Goal: Task Accomplishment & Management: Manage account settings

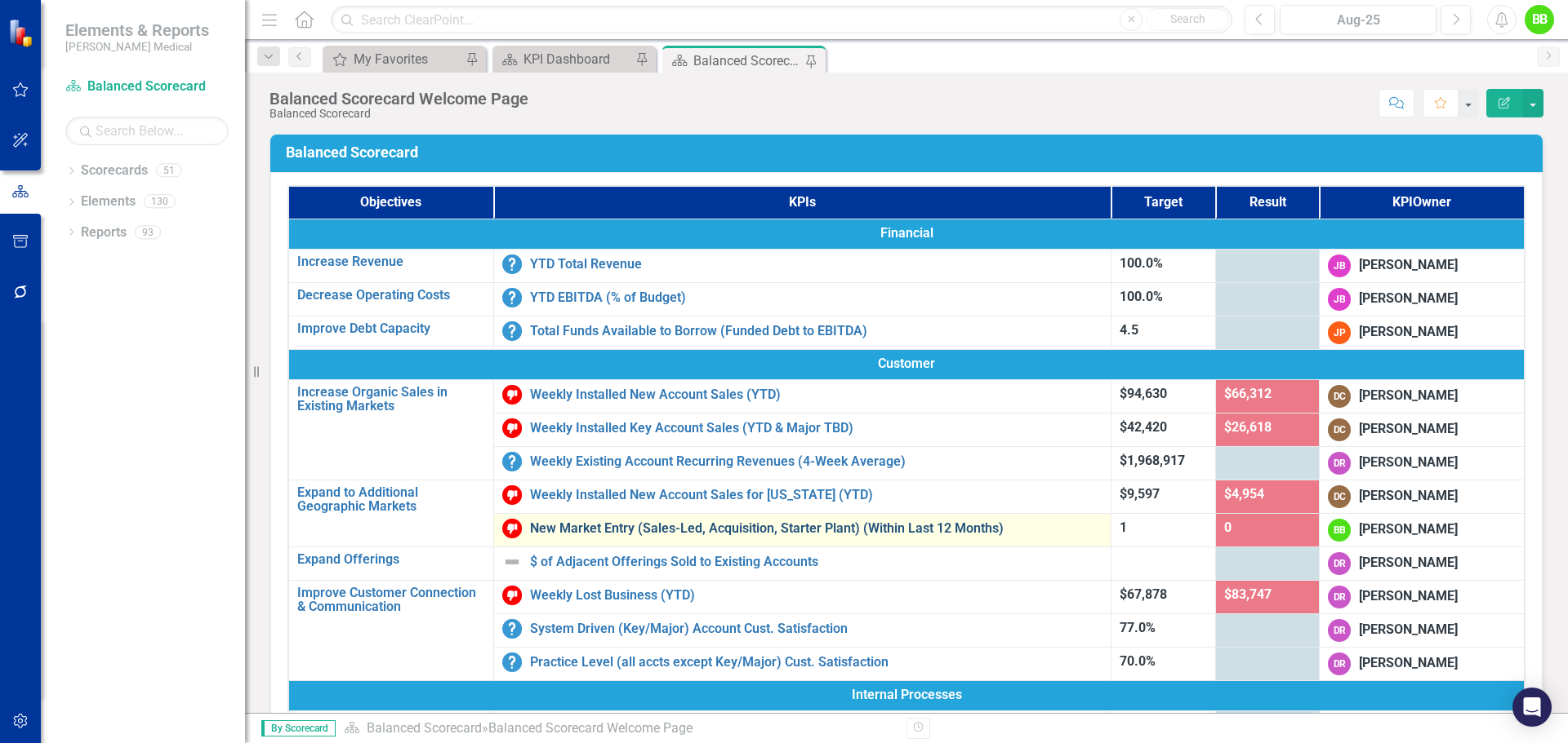
click at [634, 527] on link "New Market Entry (Sales-Led, Acquisition, Starter Plant) (Within Last 12 Months)" at bounding box center [816, 529] width 572 height 15
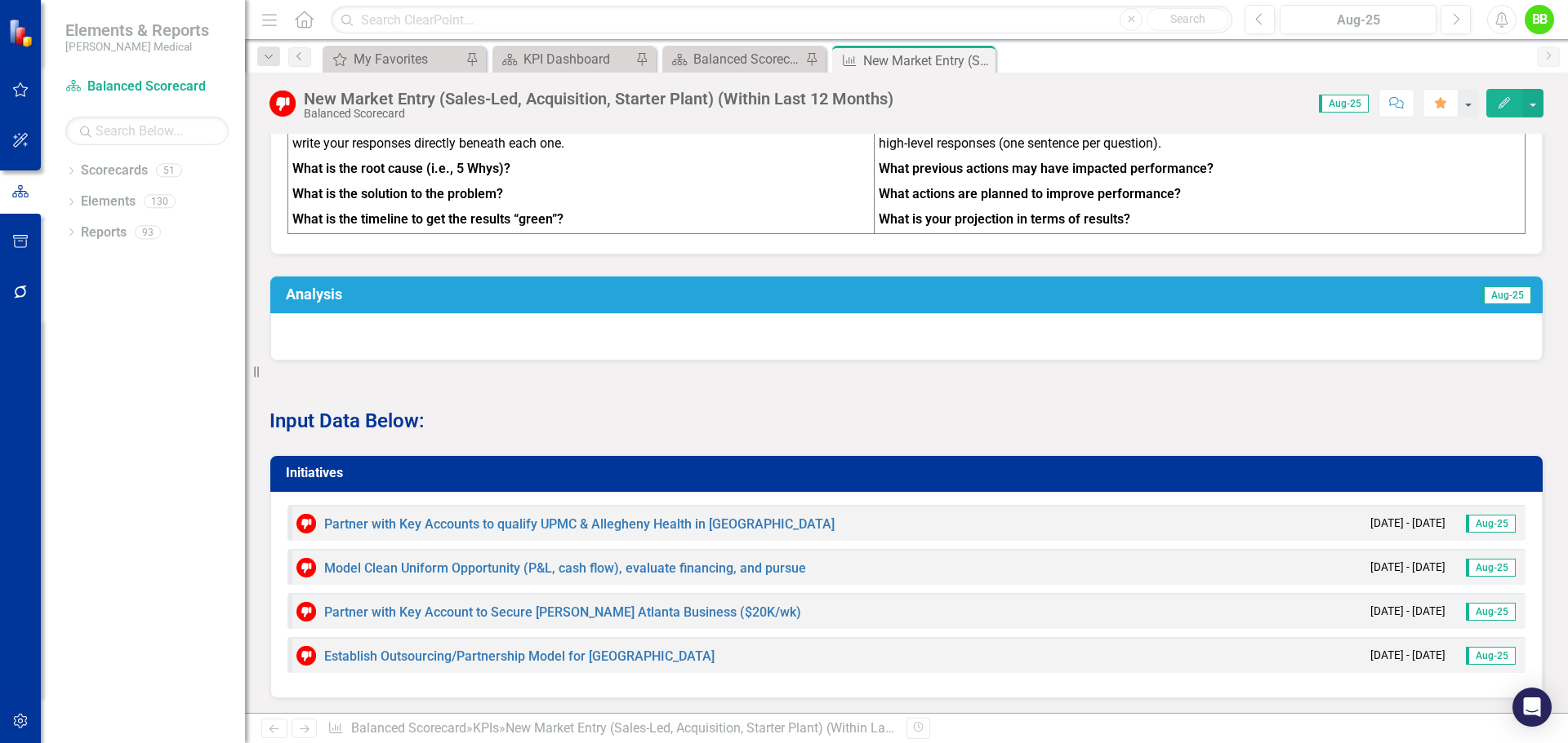
scroll to position [816, 0]
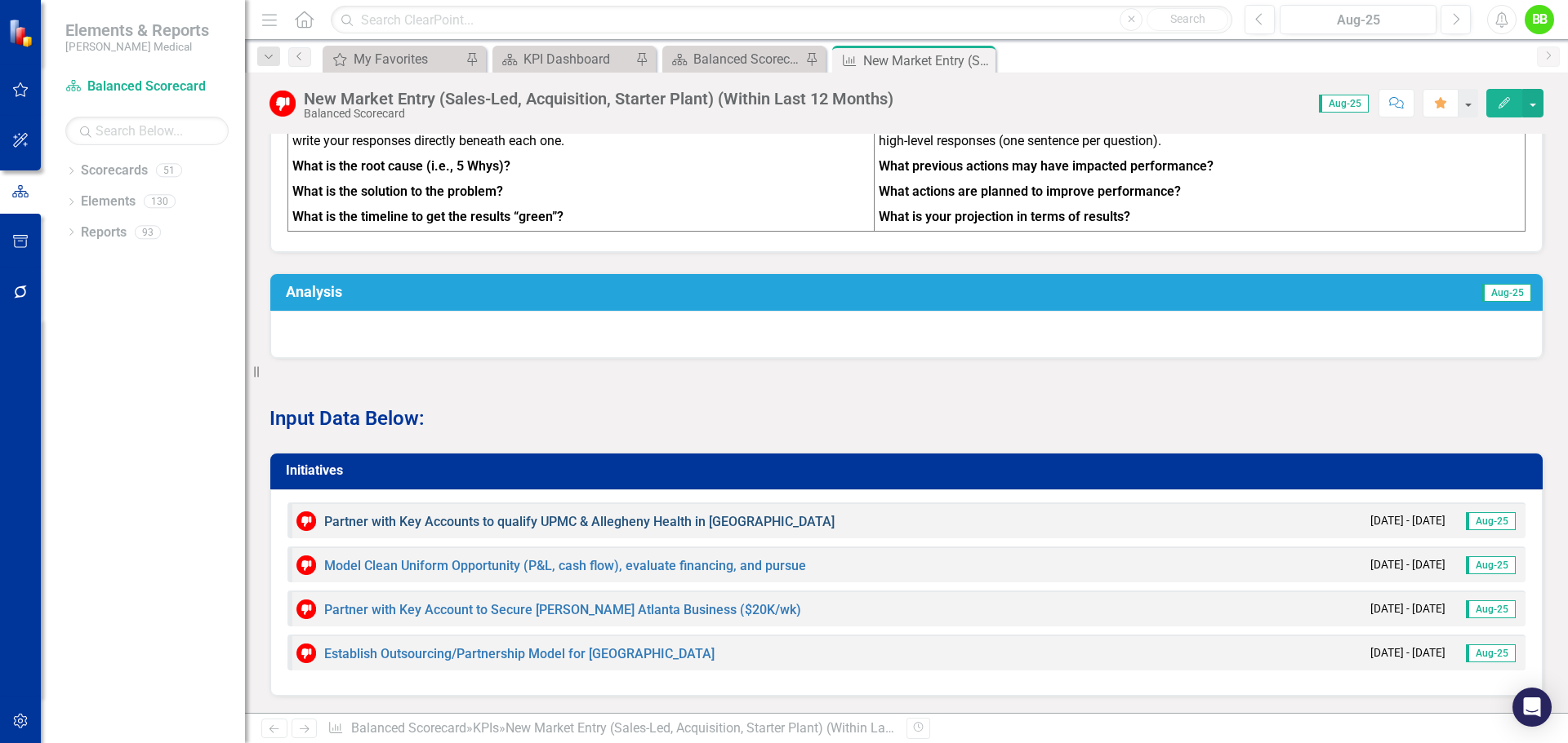
click at [426, 530] on link "Partner with Key Accounts to qualify UPMC & Allegheny Health in [GEOGRAPHIC_DAT…" at bounding box center [579, 522] width 510 height 15
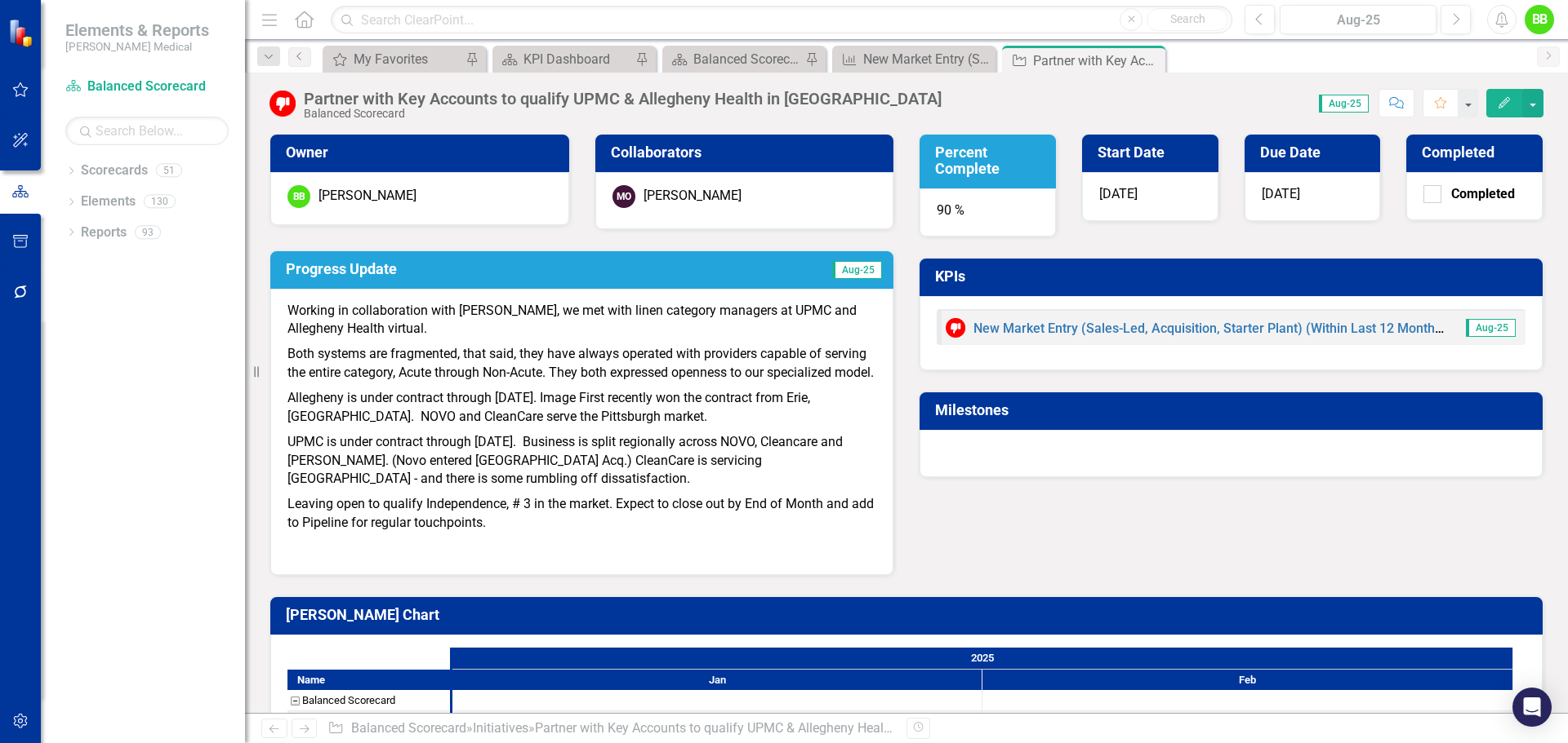
click at [519, 536] on p "Leaving open to qualify Independence, # 3 in the market. Expect to close out by…" at bounding box center [581, 514] width 588 height 44
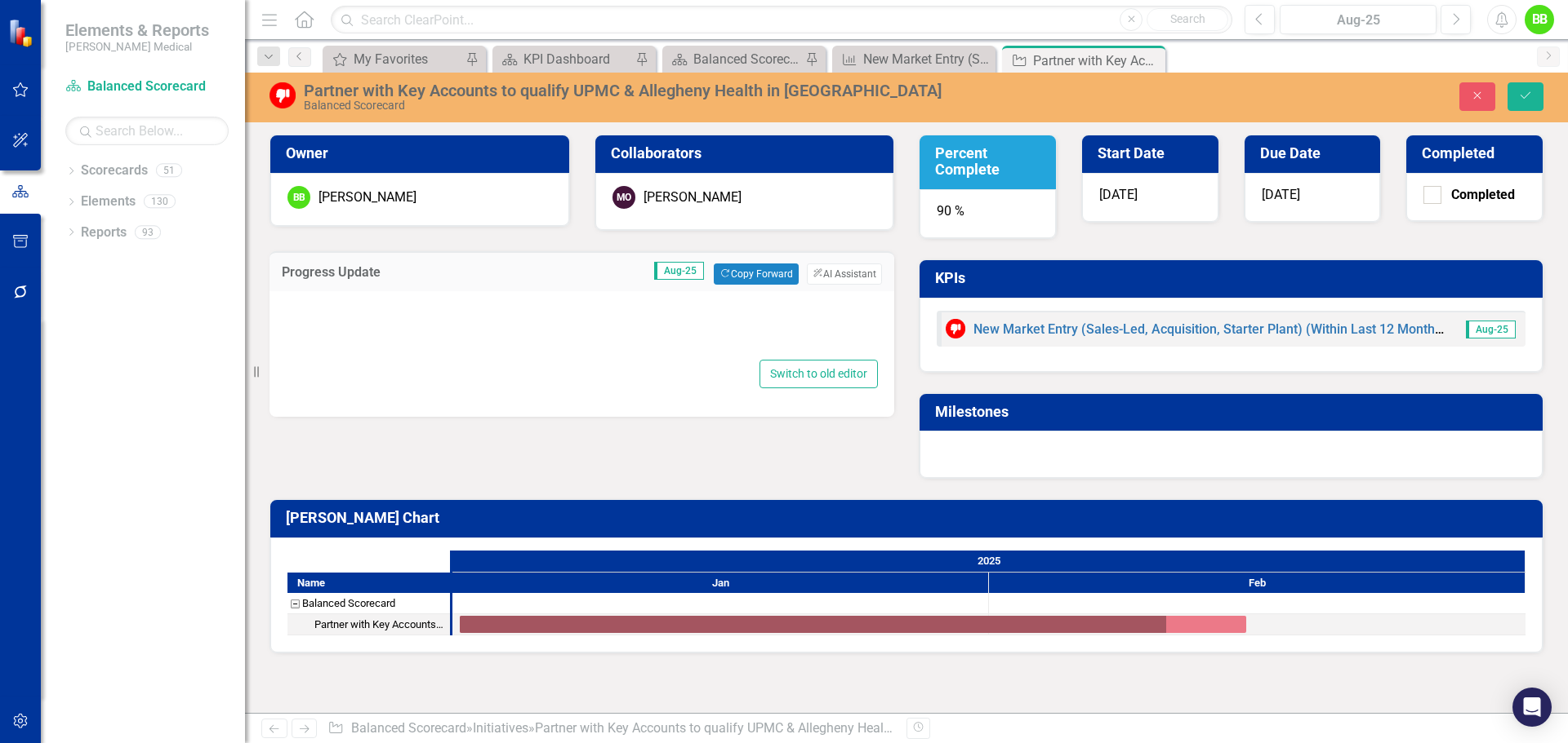
type textarea "<p>Working in collaboration with [PERSON_NAME], we met with linen category mana…"
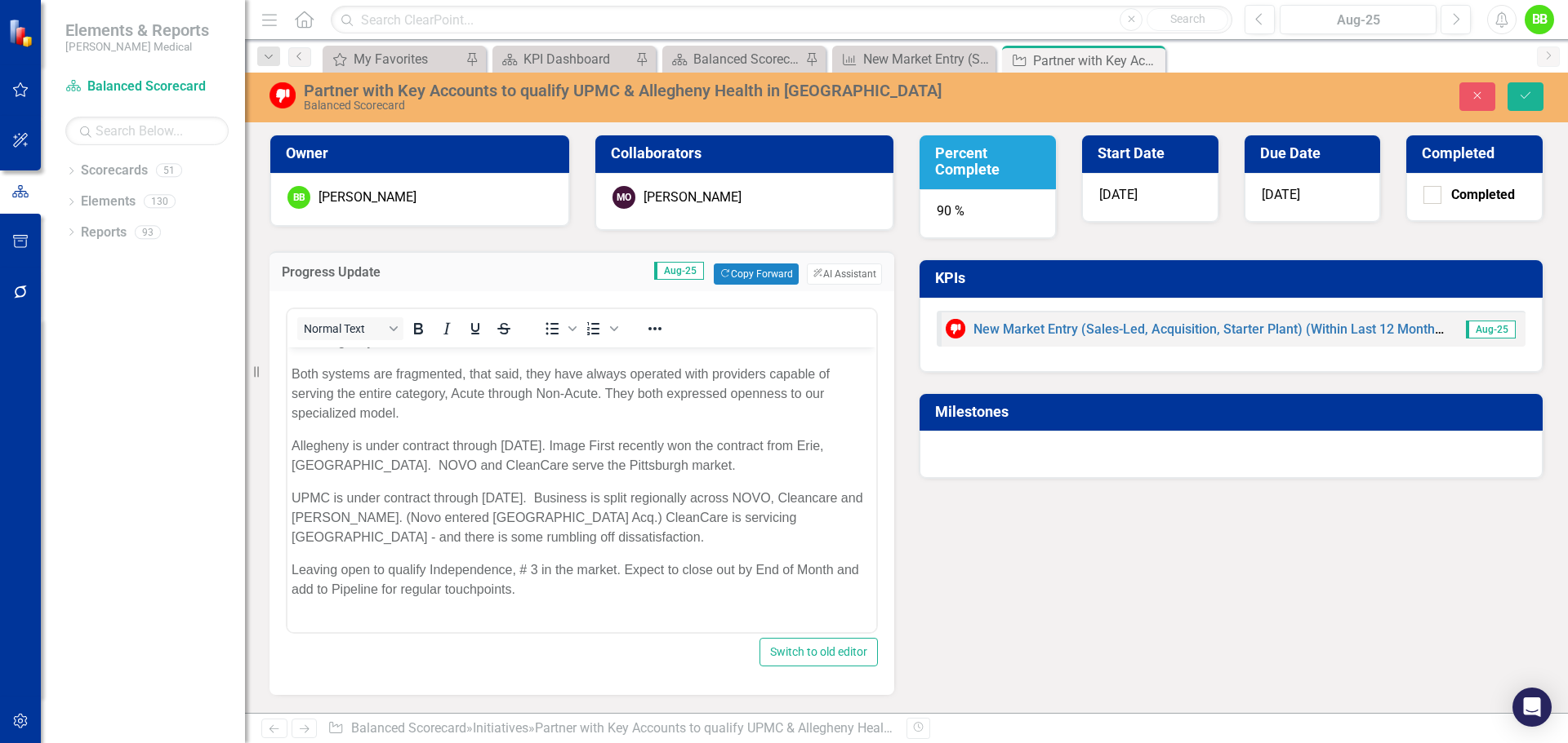
scroll to position [57, 0]
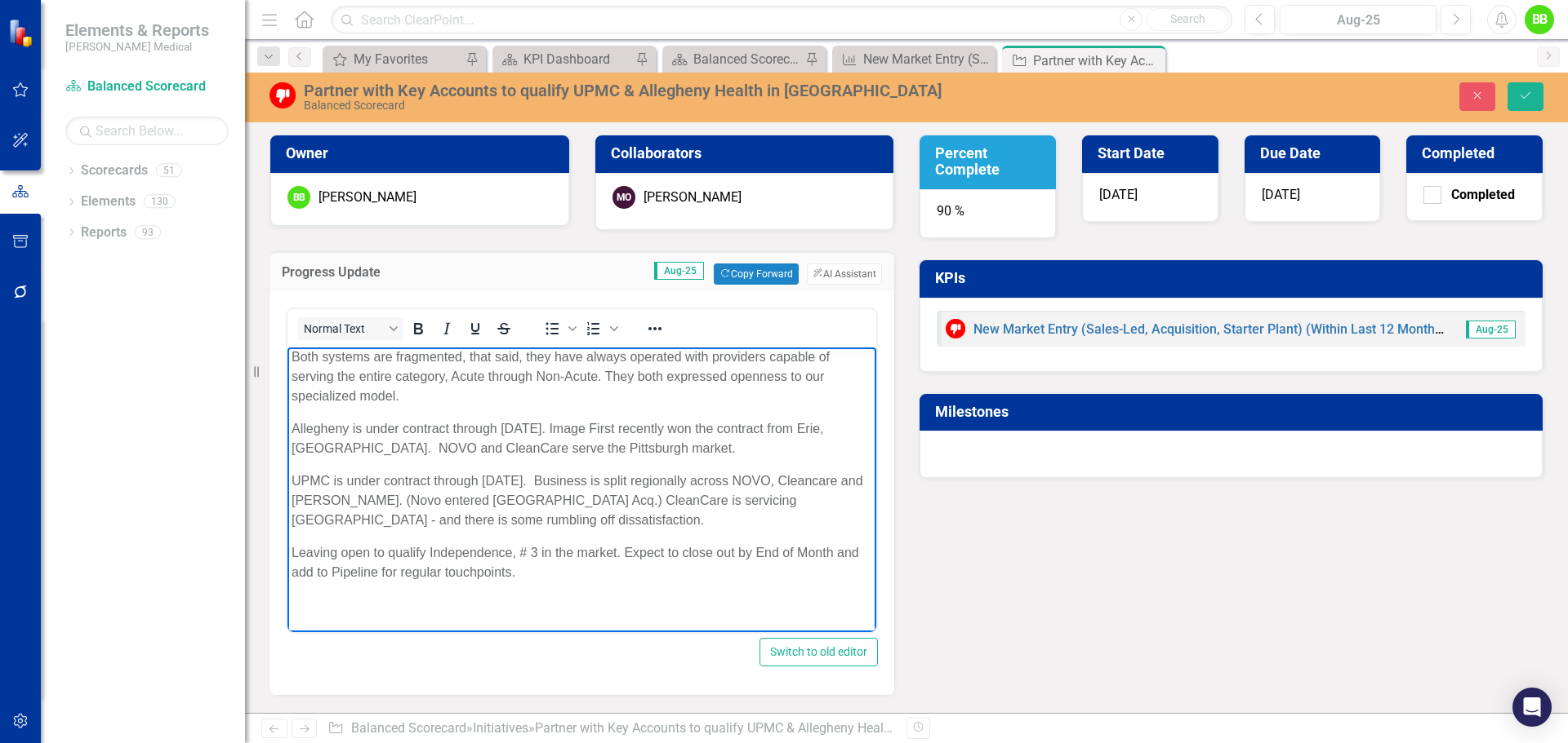
click at [552, 578] on p "Leaving open to qualify Independence, # 3 in the market. Expect to close out by…" at bounding box center [582, 563] width 581 height 39
click at [1048, 406] on h3 "Milestones" at bounding box center [1234, 412] width 598 height 16
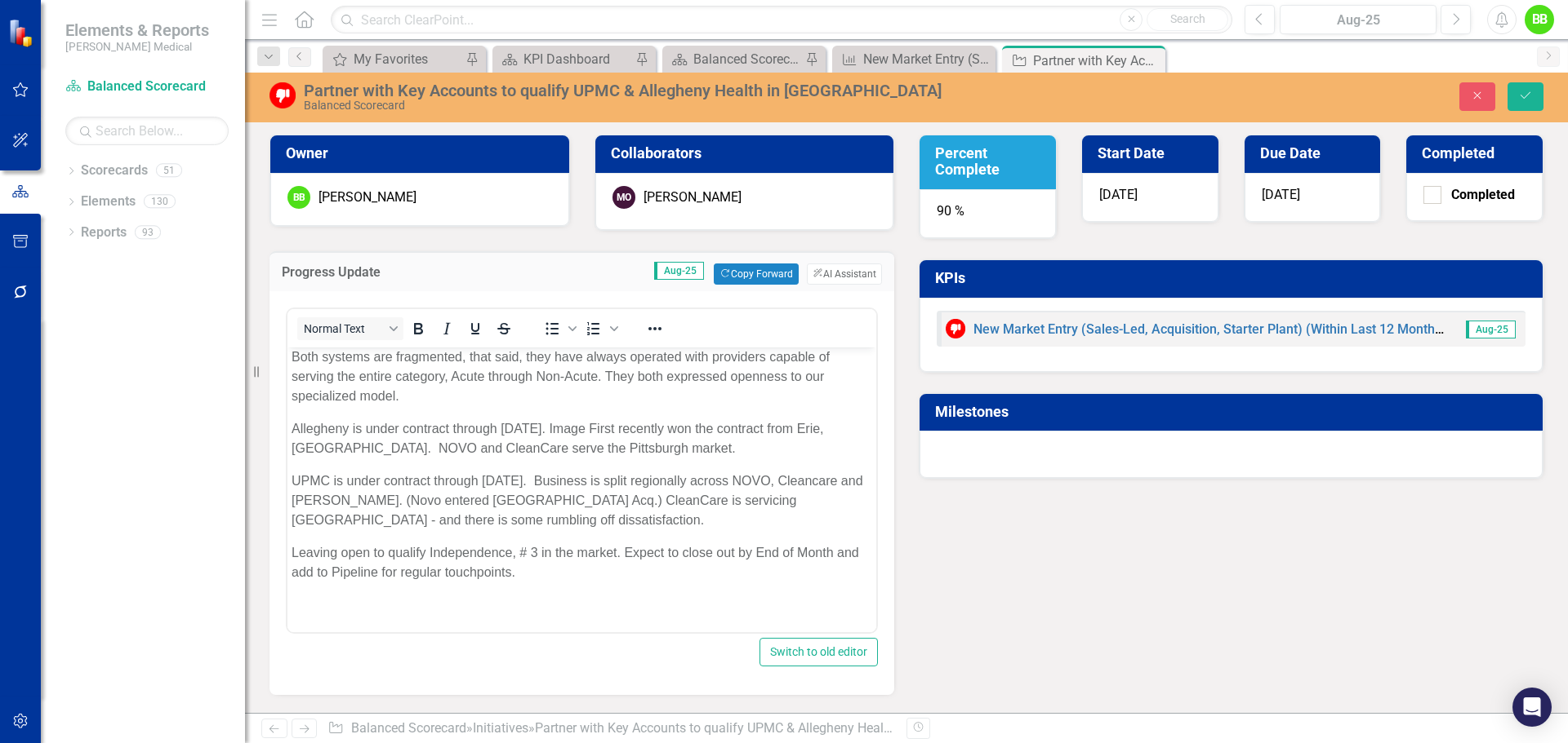
click at [1095, 410] on h3 "Milestones" at bounding box center [1234, 412] width 598 height 16
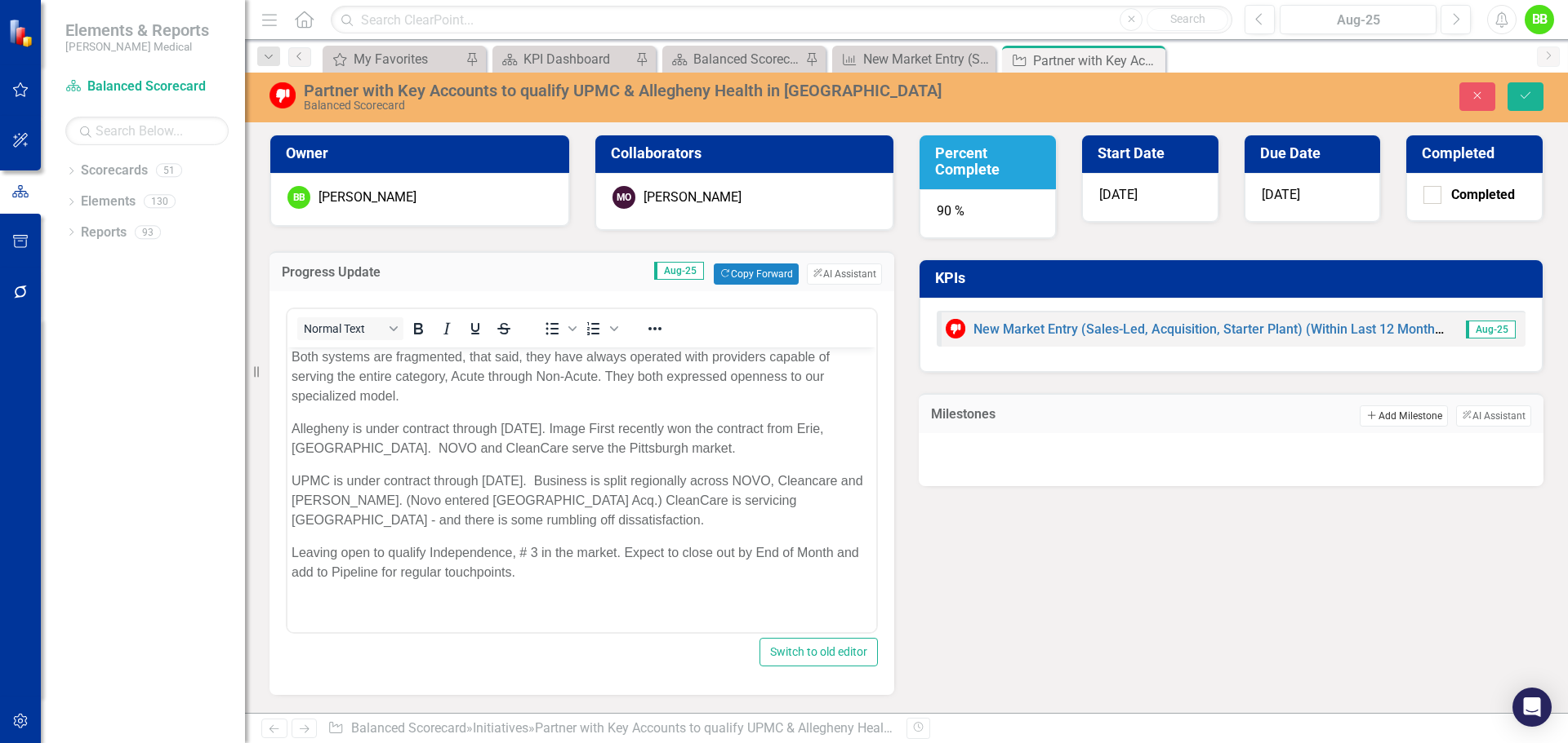
click at [1393, 416] on button "Add Add Milestone" at bounding box center [1403, 416] width 87 height 21
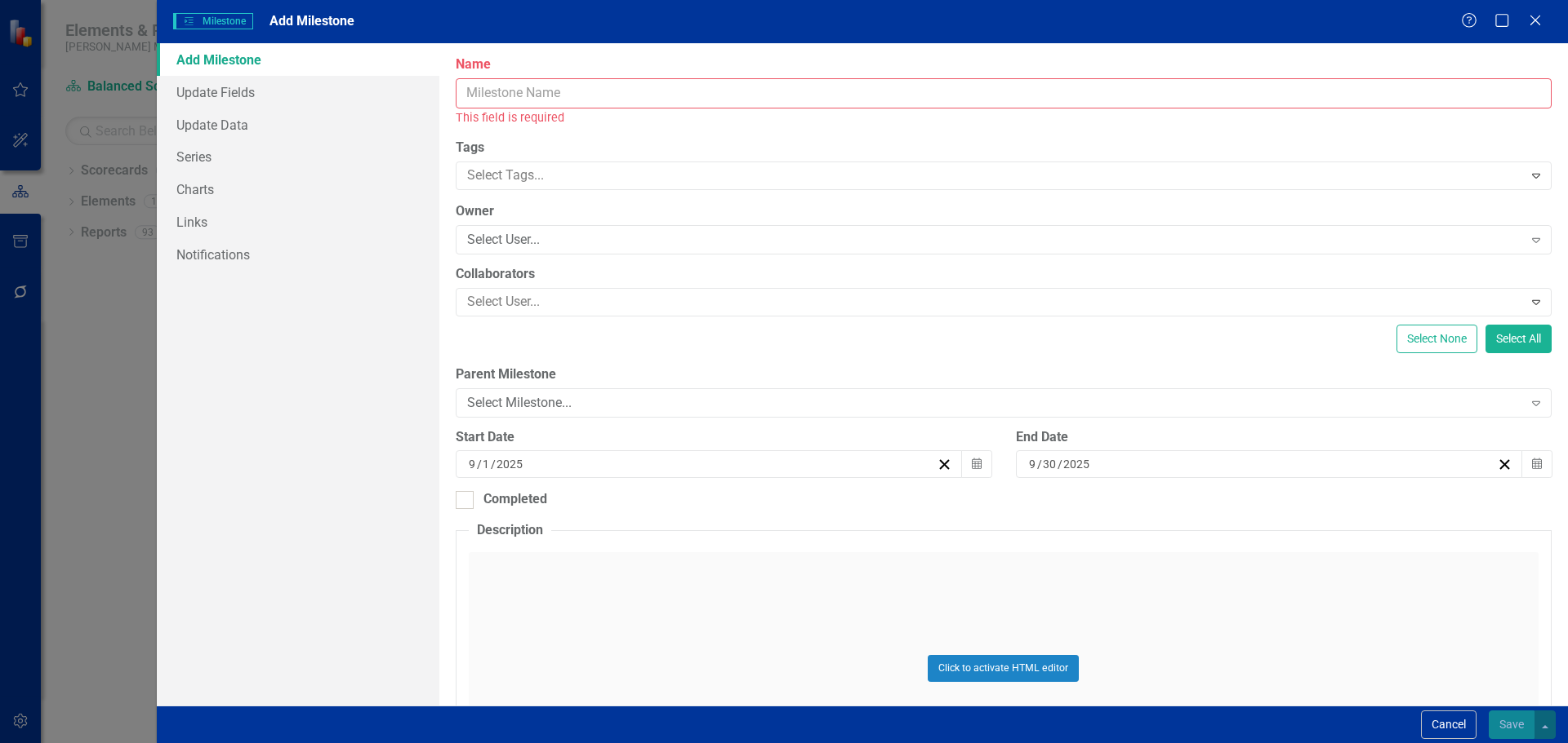
click at [502, 92] on input "Name" at bounding box center [1003, 93] width 1096 height 30
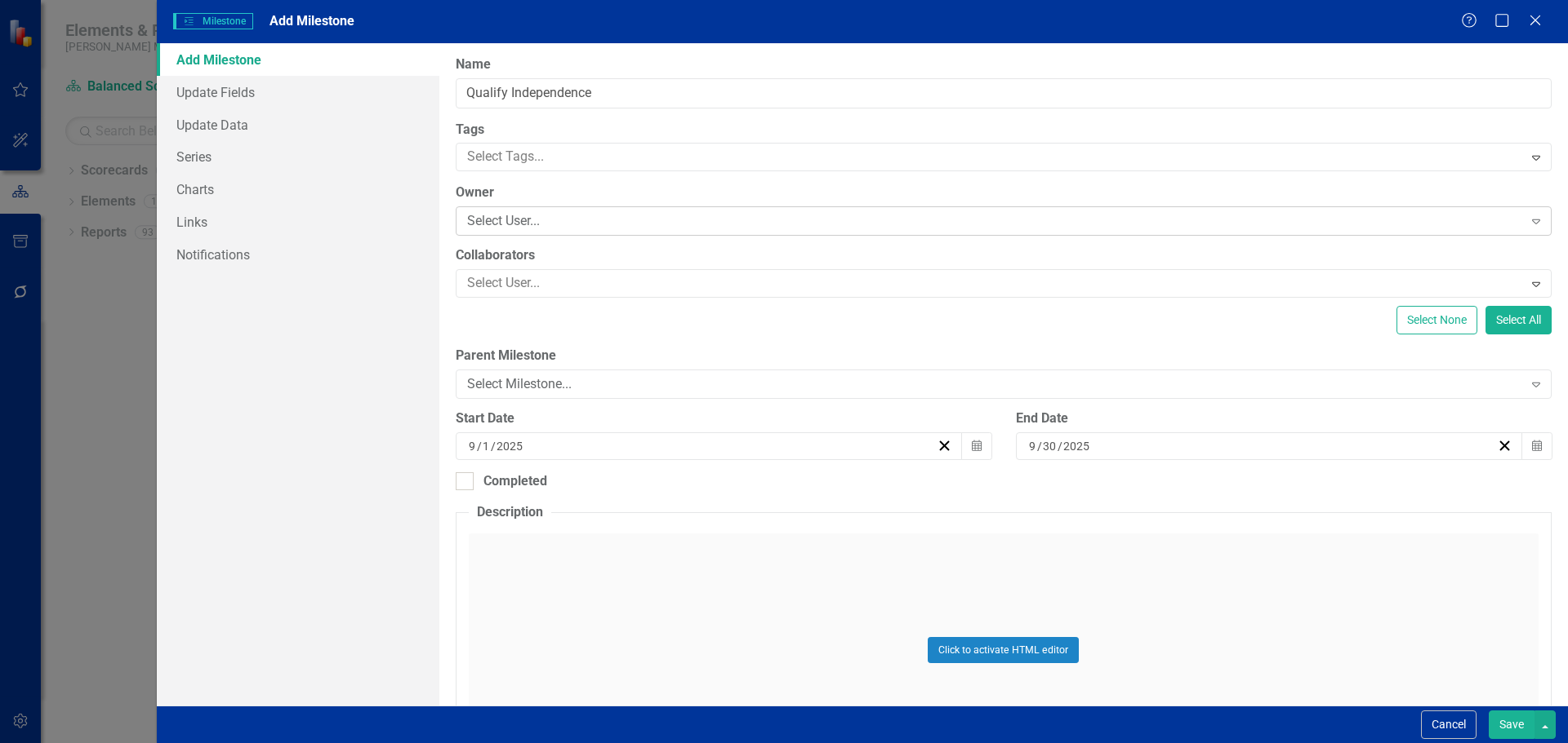
click at [494, 217] on div "Select User..." at bounding box center [995, 222] width 1056 height 19
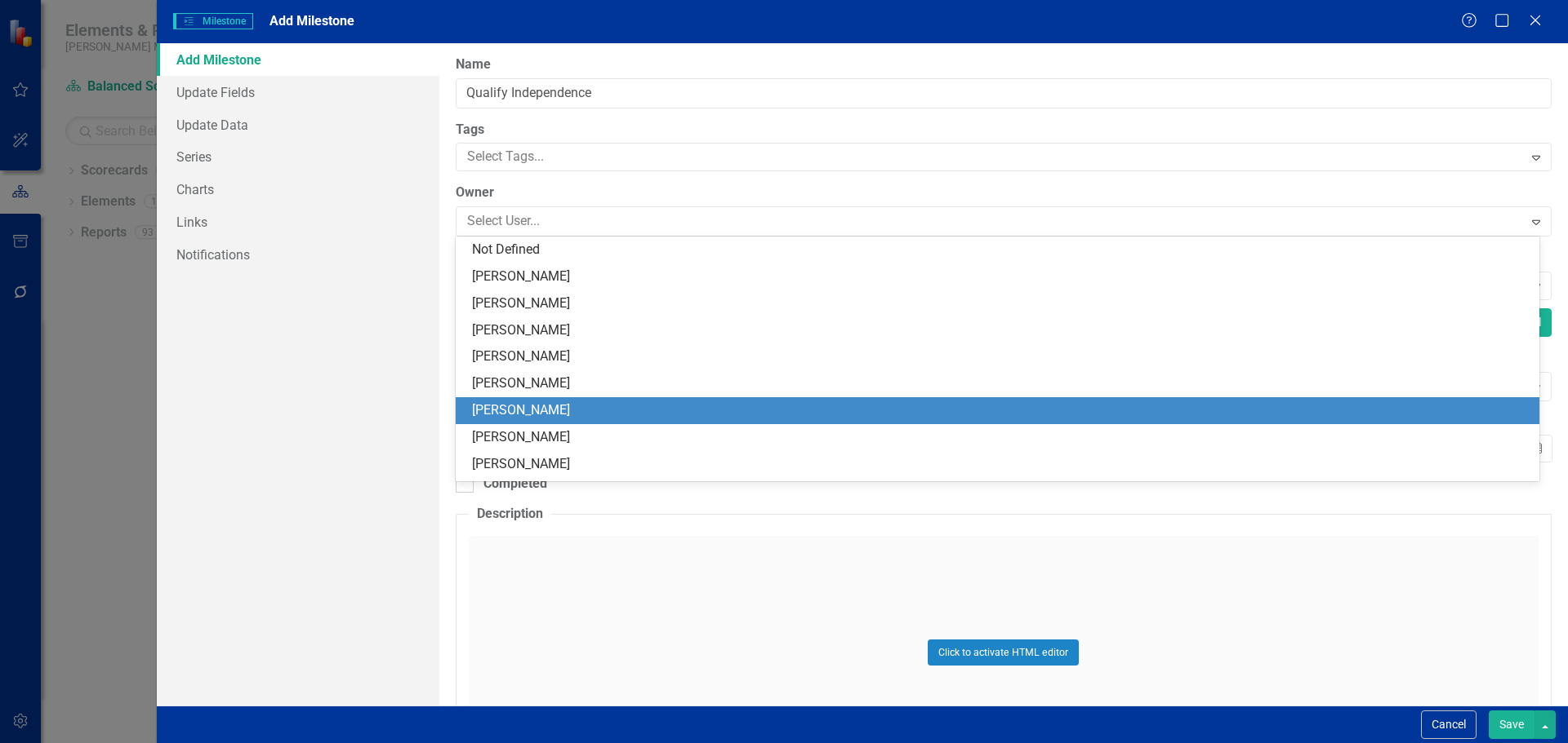
click at [511, 412] on div "[PERSON_NAME]" at bounding box center [1000, 411] width 1057 height 19
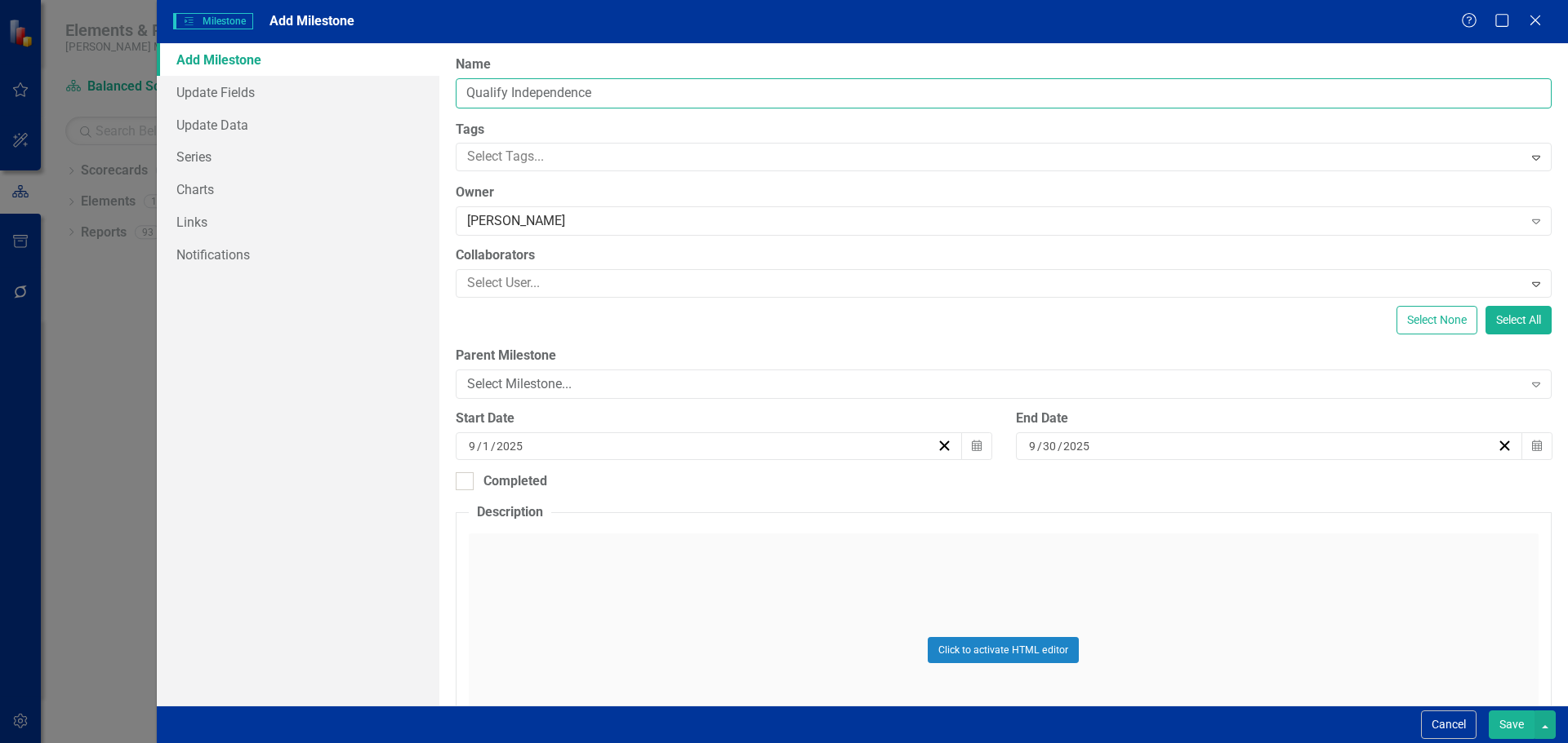
click at [603, 92] on input "Qualify Independence" at bounding box center [1003, 93] width 1096 height 30
type input "Qualify Independence #3"
